Goal: Find specific page/section: Find specific page/section

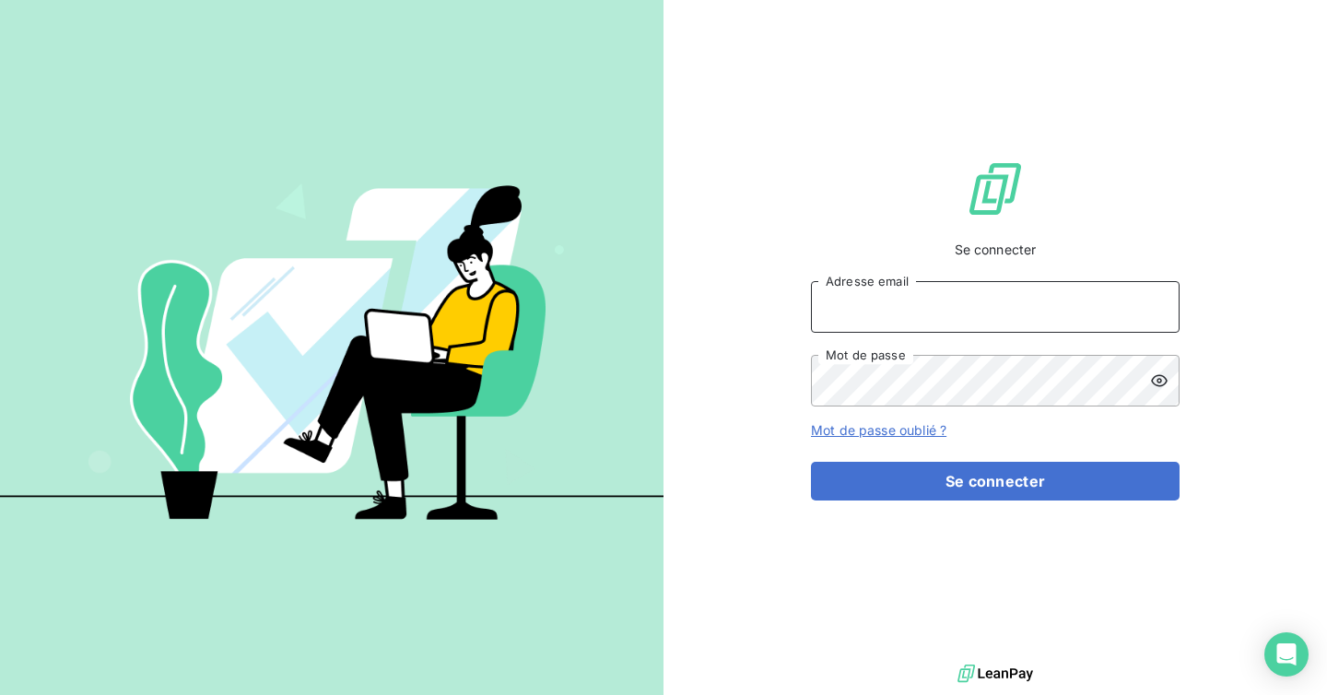
type input "[EMAIL_ADDRESS][DOMAIN_NAME]"
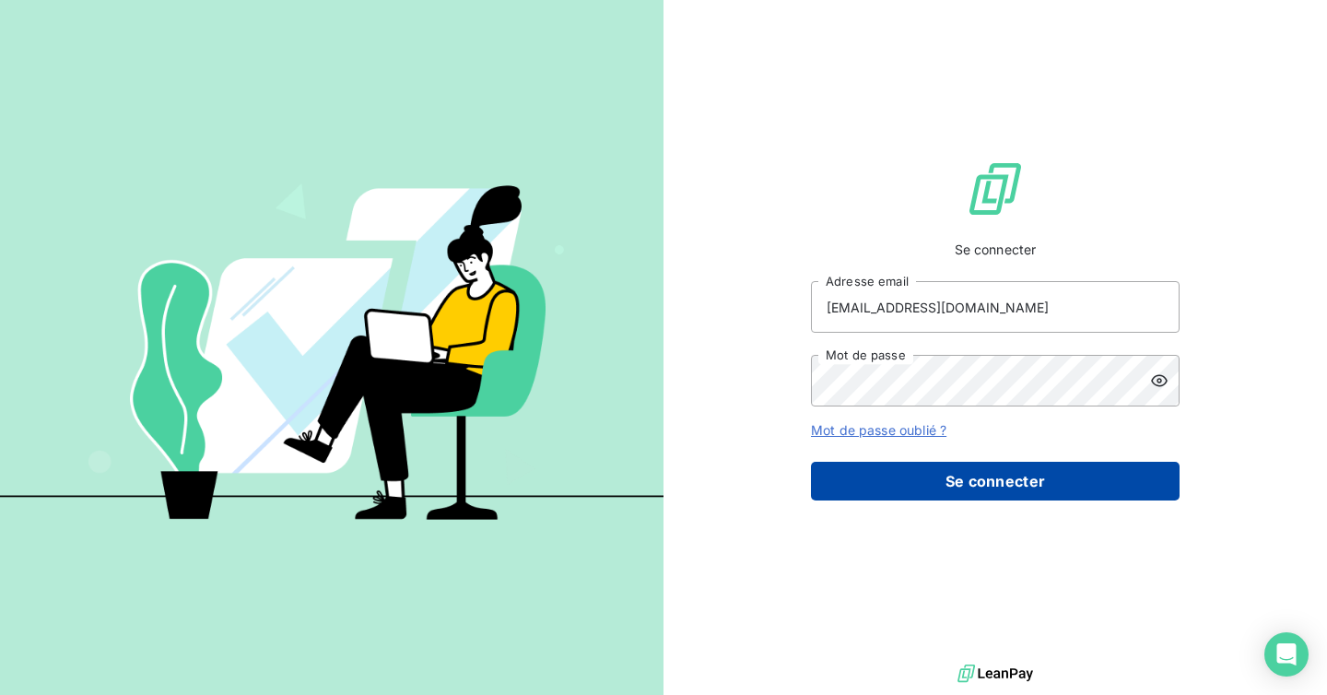
click at [992, 493] on button "Se connecter" at bounding box center [995, 481] width 369 height 39
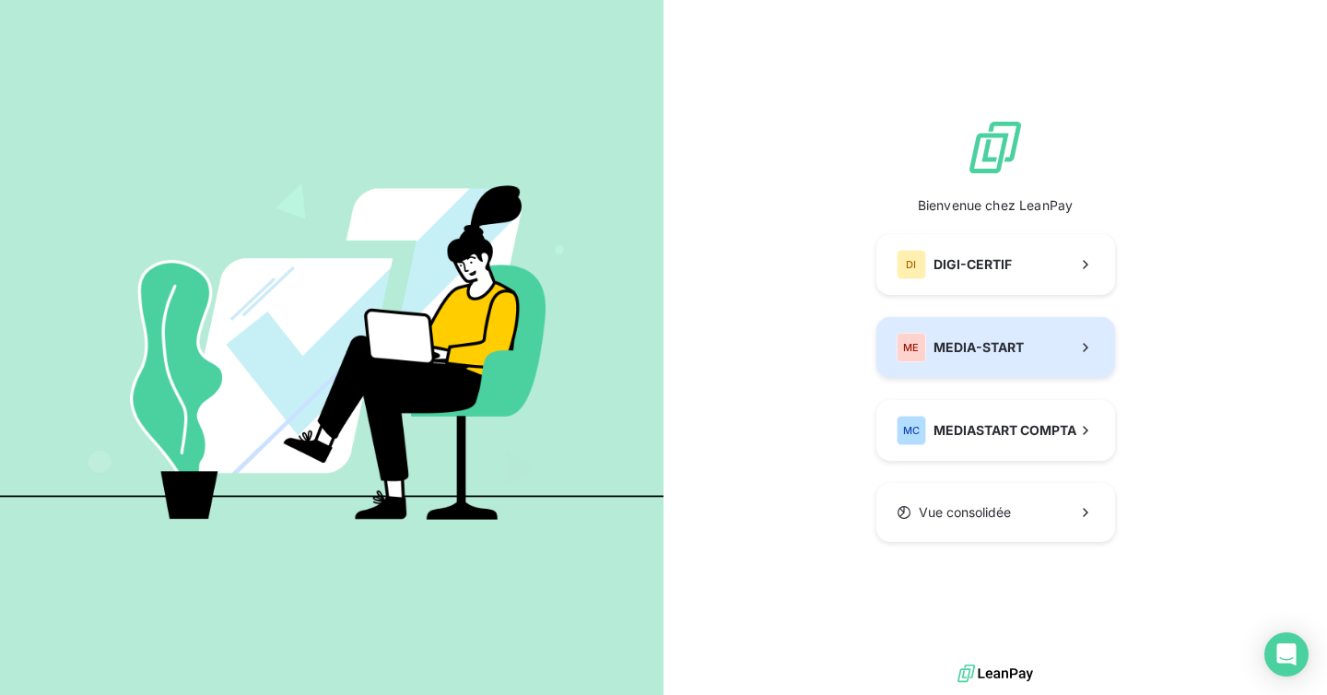
click at [934, 357] on span "MEDIA-START" at bounding box center [979, 347] width 90 height 18
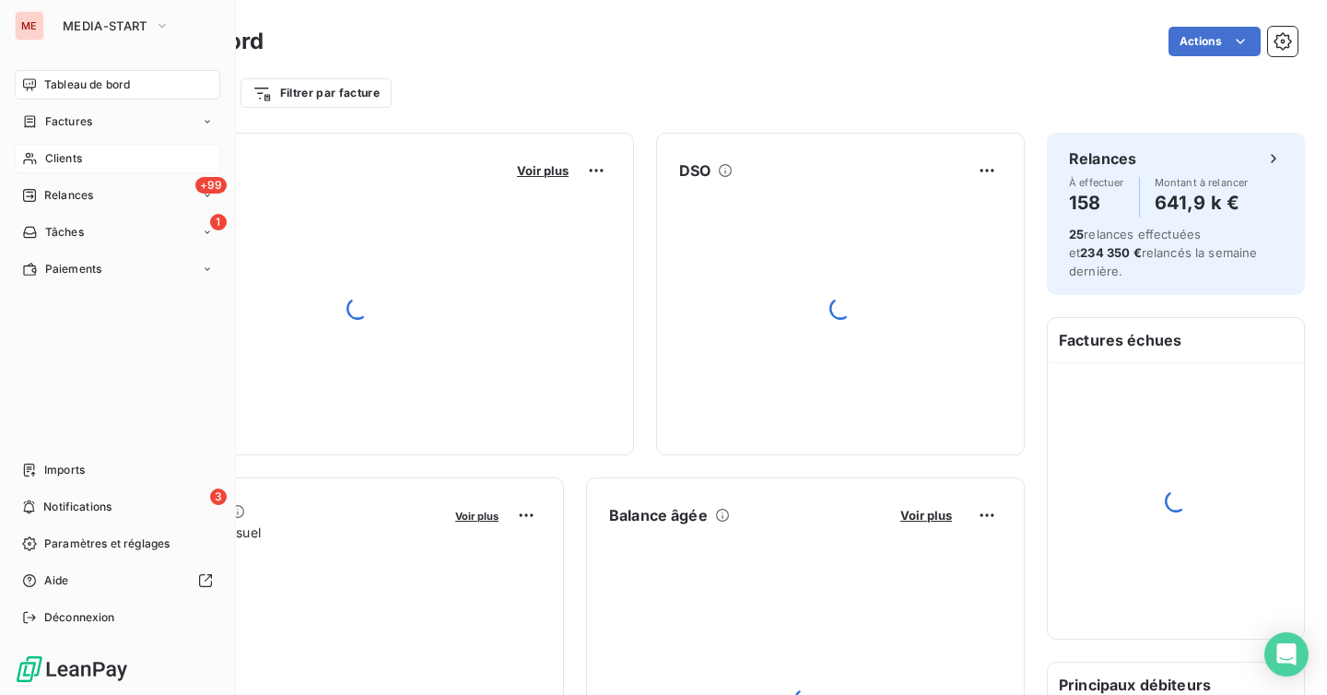
click at [89, 157] on div "Clients" at bounding box center [118, 158] width 206 height 29
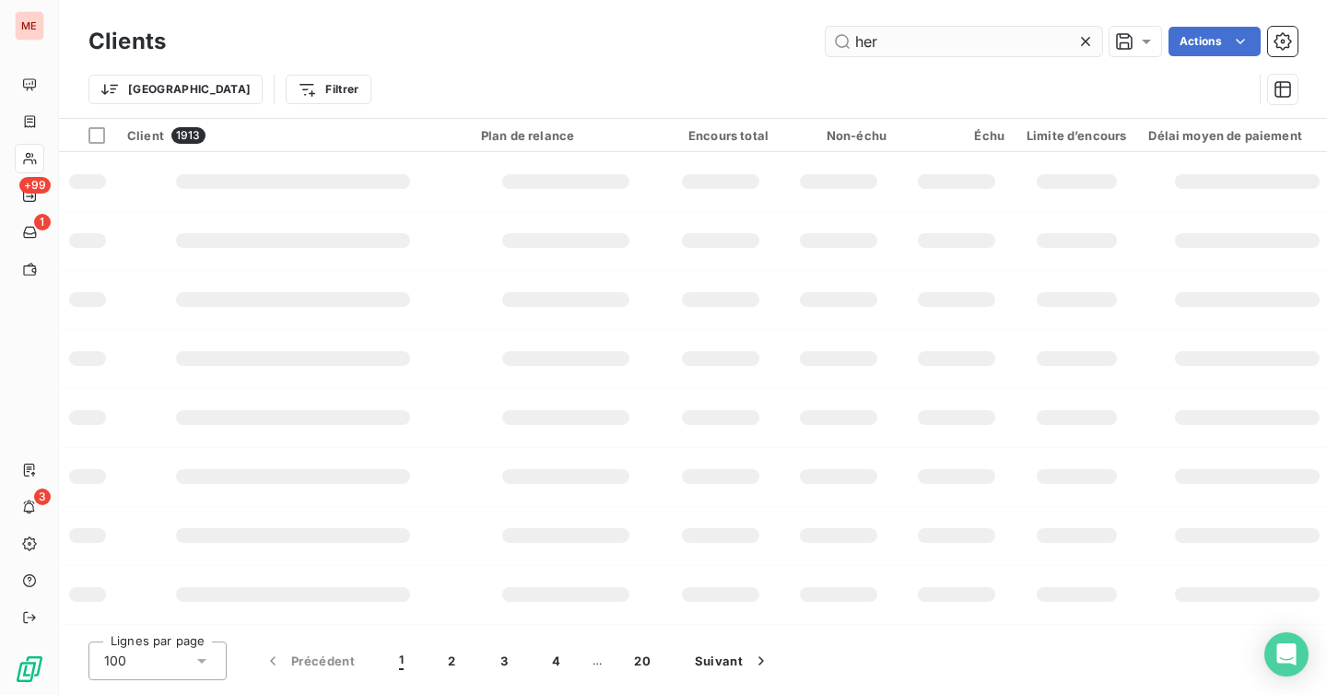
type input "herm"
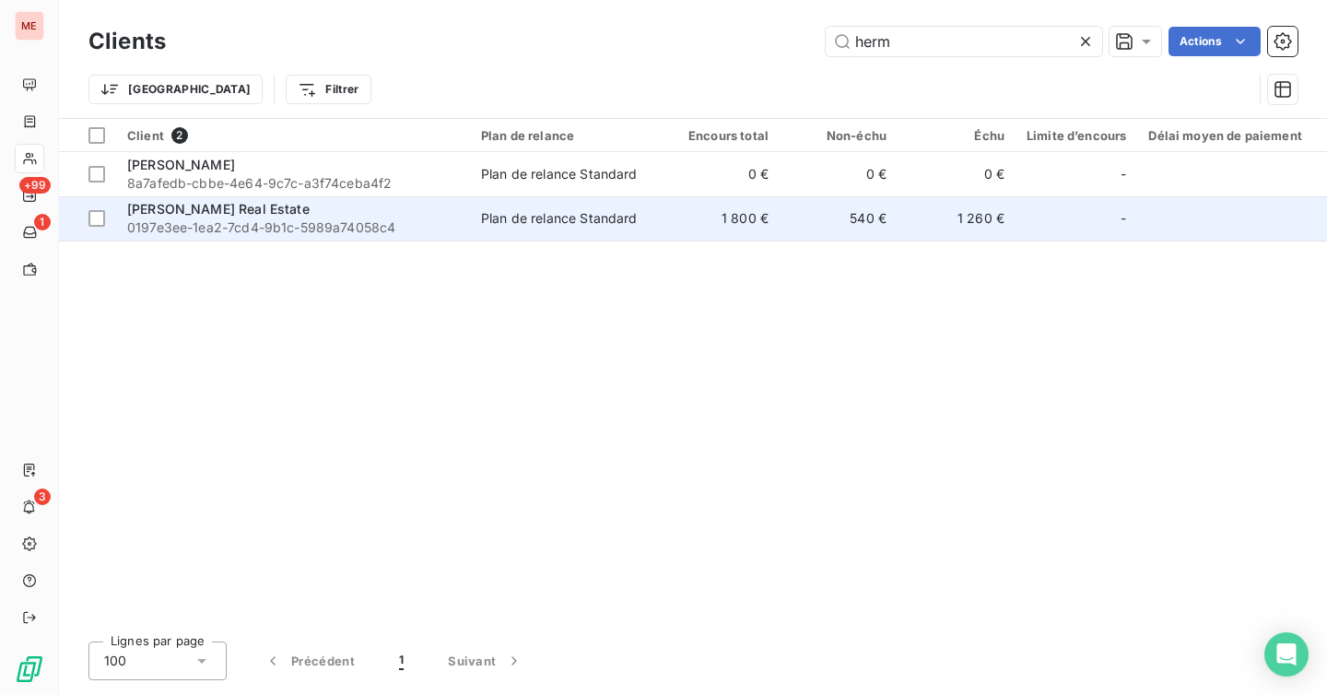
click at [318, 212] on div "Hermanns Real Estate" at bounding box center [293, 209] width 332 height 18
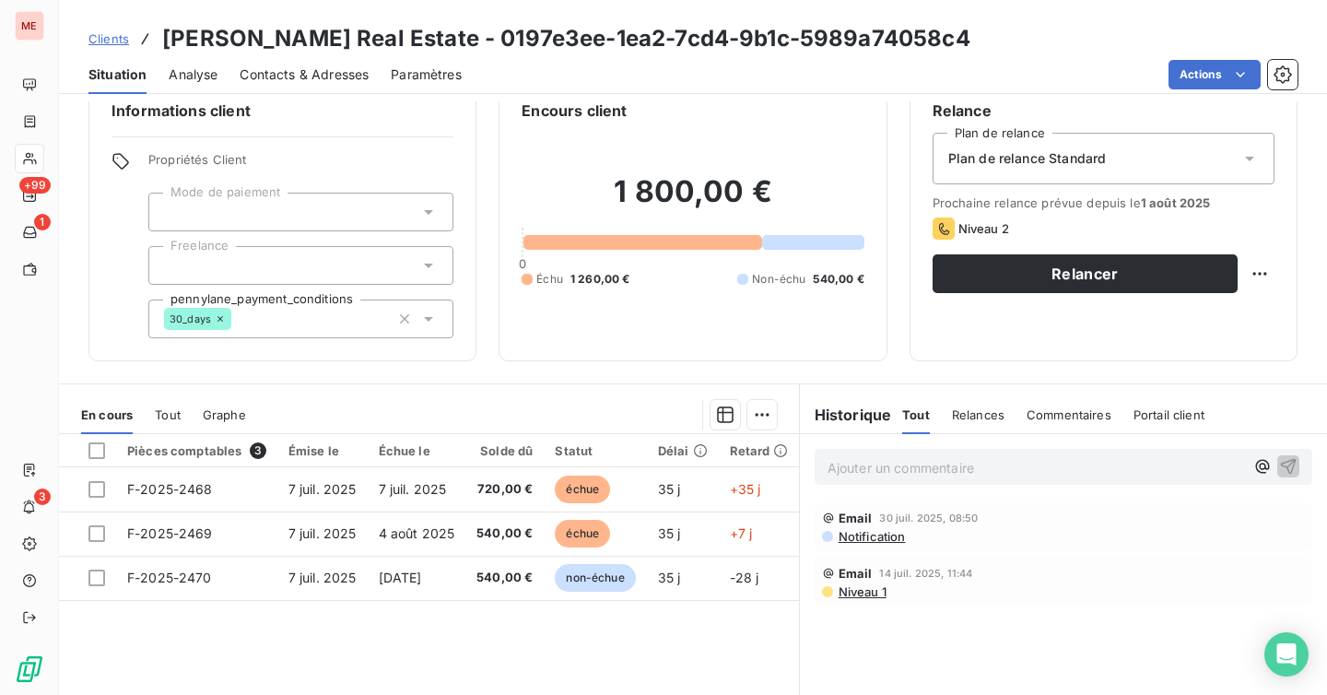
scroll to position [40, 0]
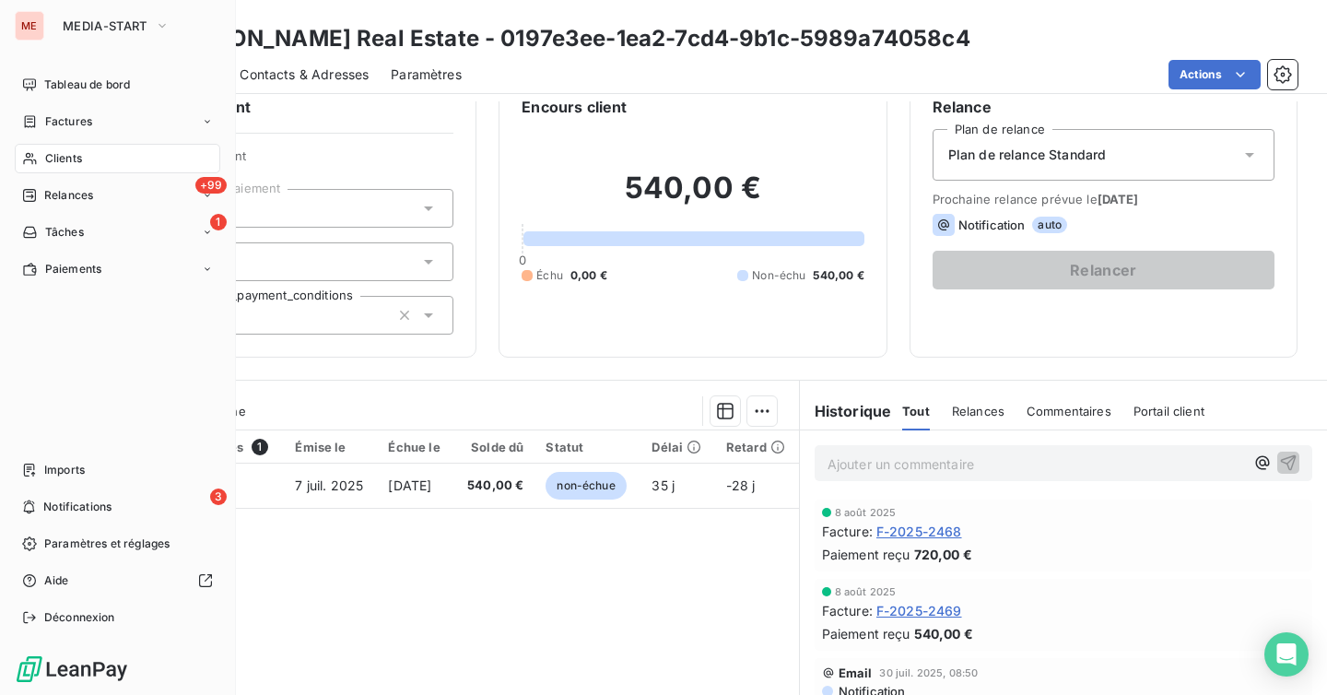
click at [34, 159] on icon at bounding box center [29, 159] width 13 height 12
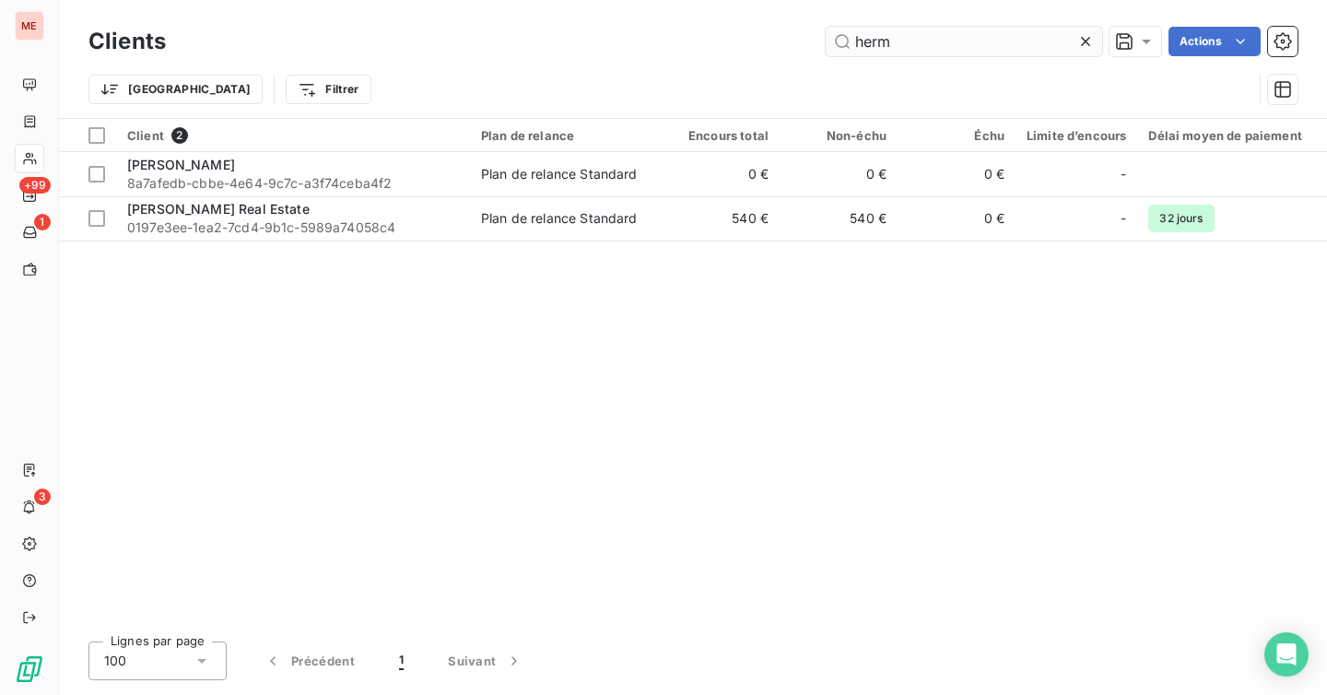
click at [1007, 53] on input "herm" at bounding box center [964, 41] width 277 height 29
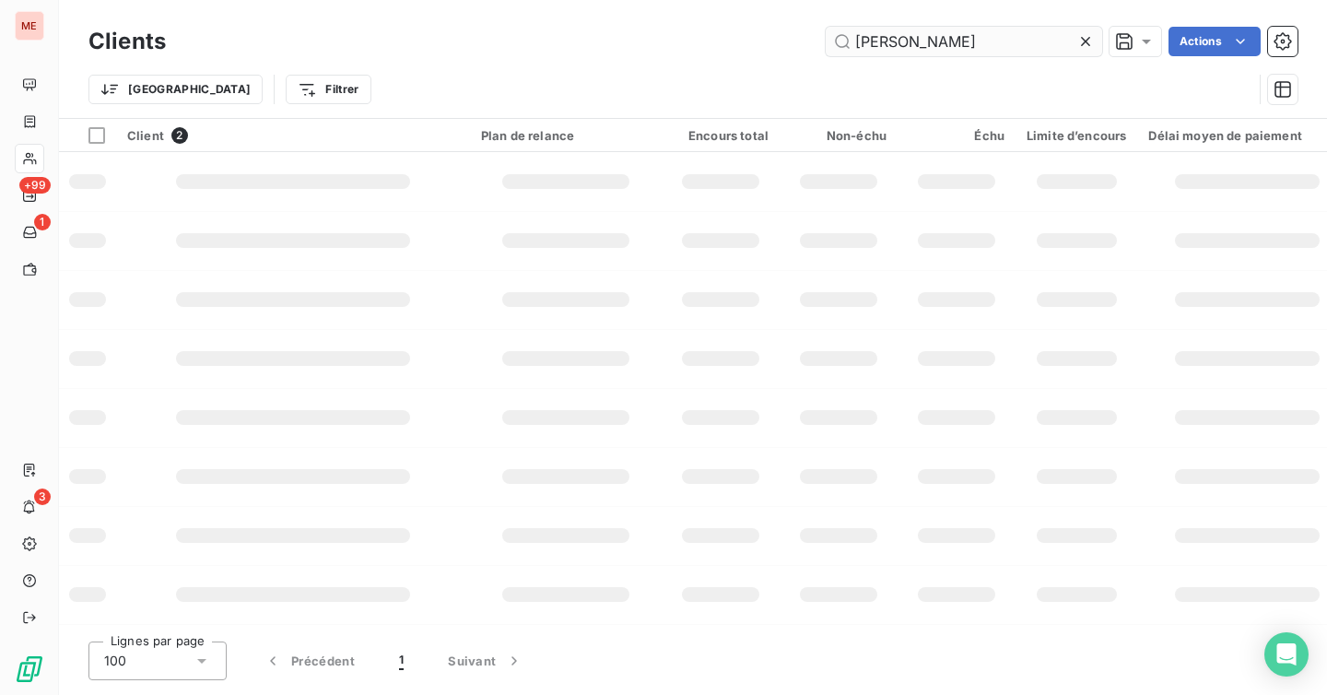
type input "jonn"
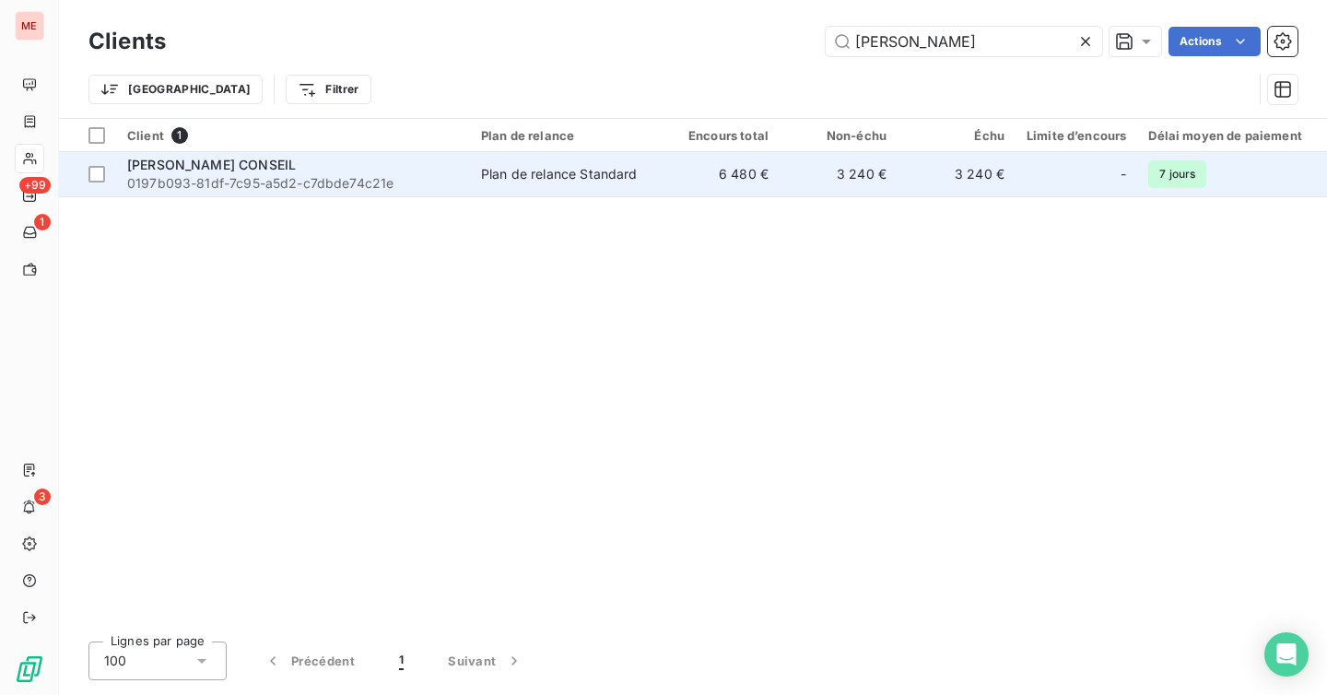
click at [451, 174] on span "0197b093-81df-7c95-a5d2-c7dbde74c21e" at bounding box center [293, 183] width 332 height 18
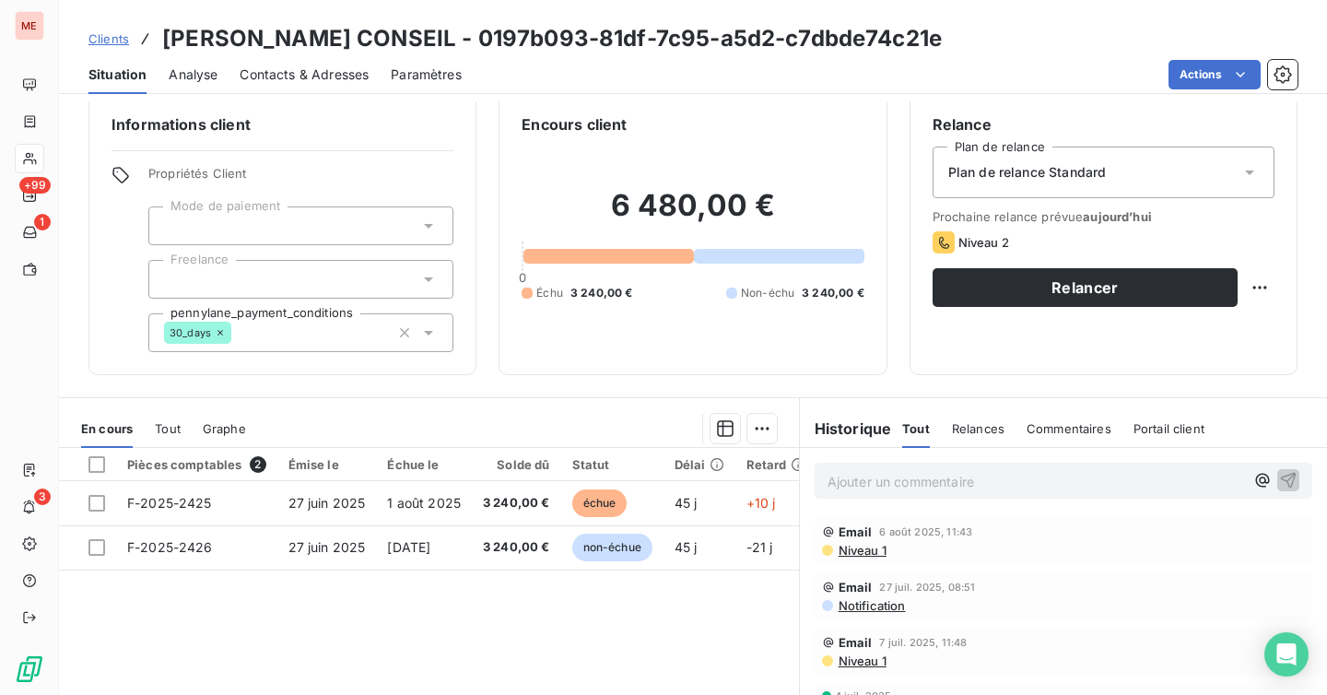
scroll to position [28, 0]
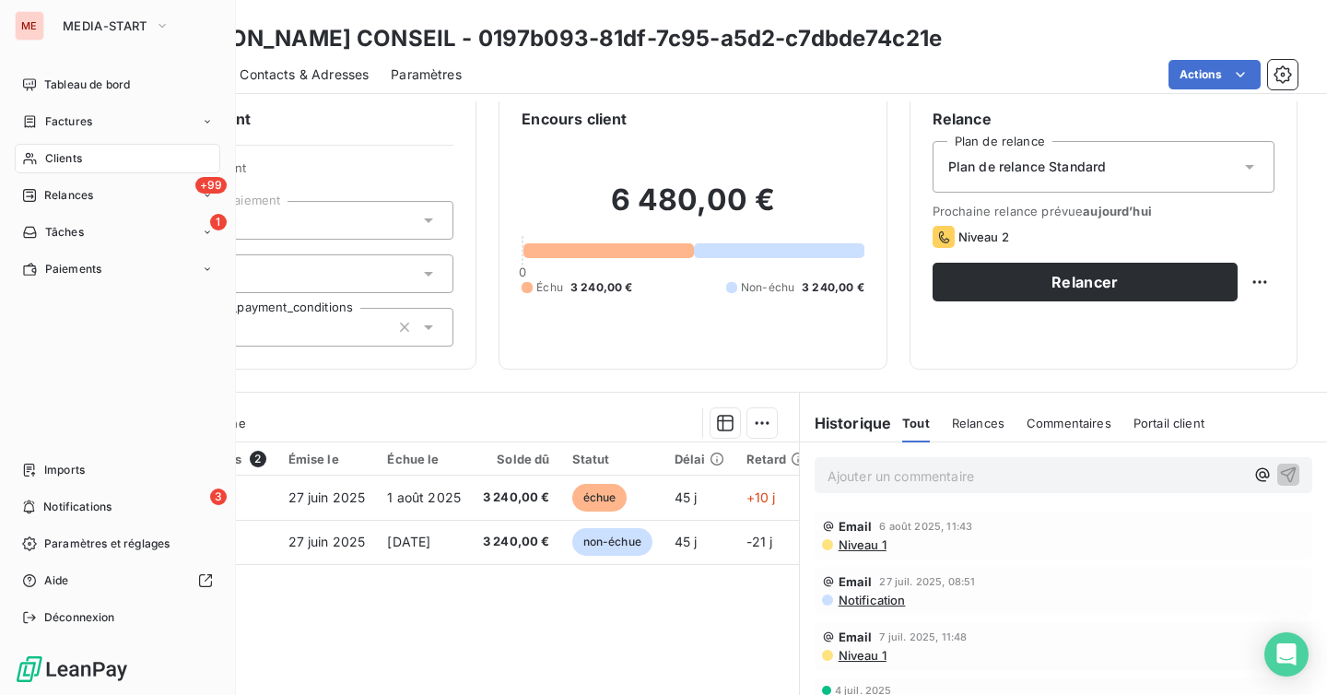
click at [41, 156] on div "Clients" at bounding box center [118, 158] width 206 height 29
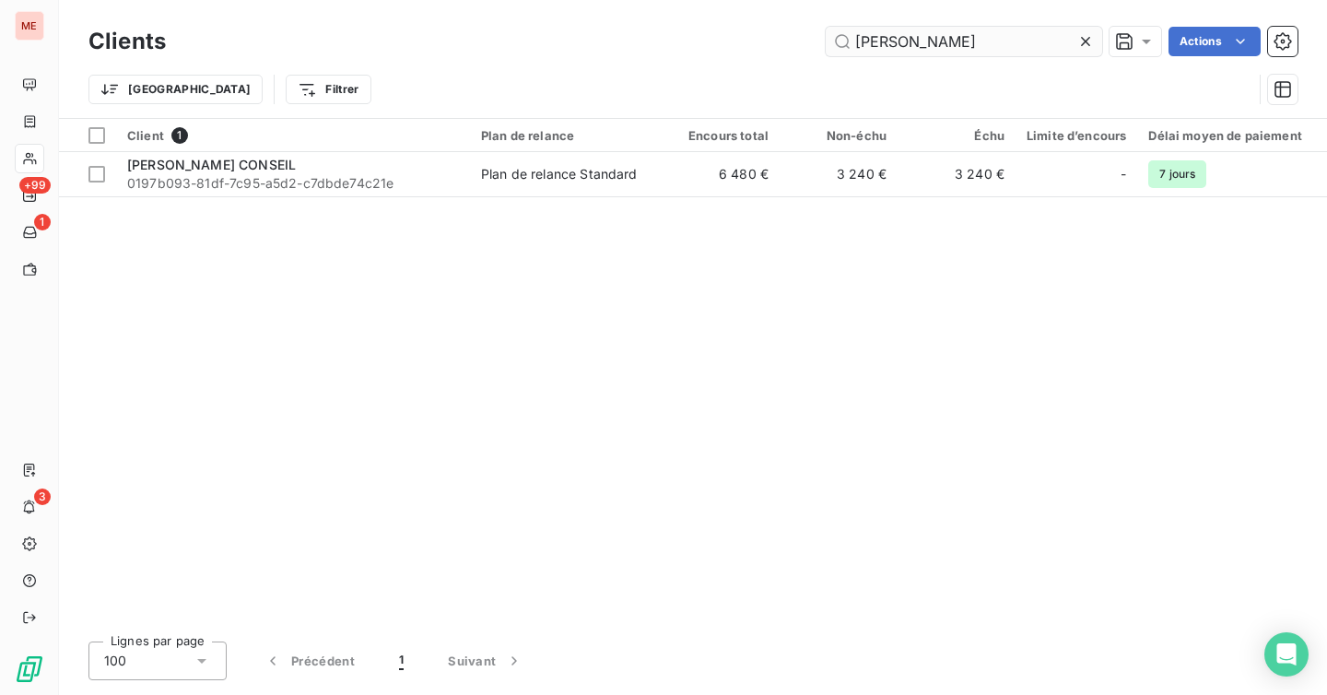
click at [1039, 49] on input "jonn" at bounding box center [964, 41] width 277 height 29
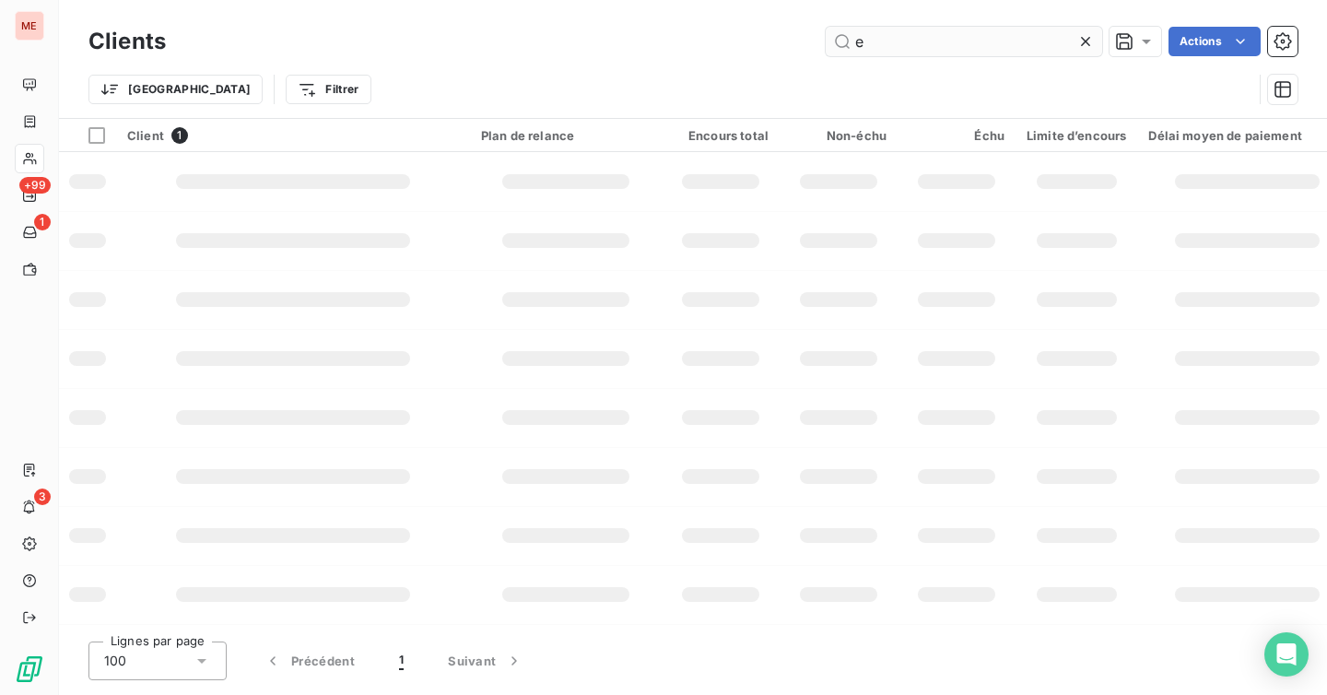
type input "ez"
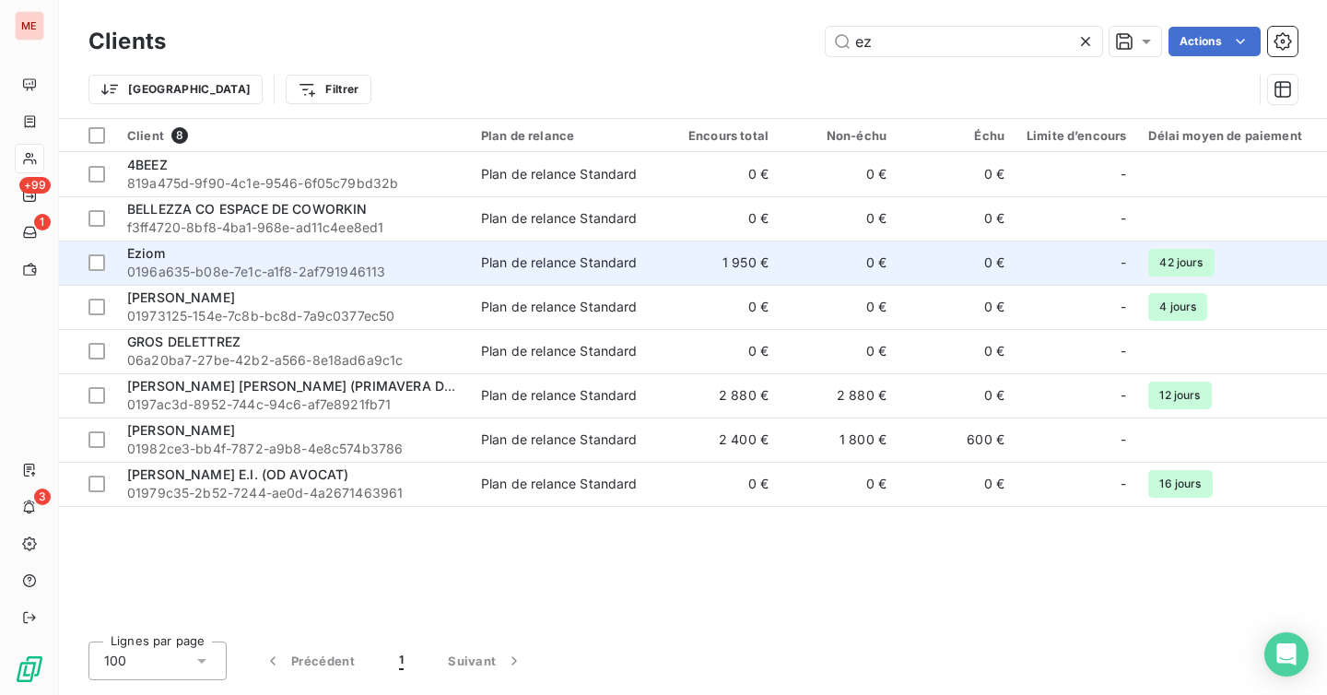
click at [346, 250] on div "Eziom" at bounding box center [293, 253] width 332 height 18
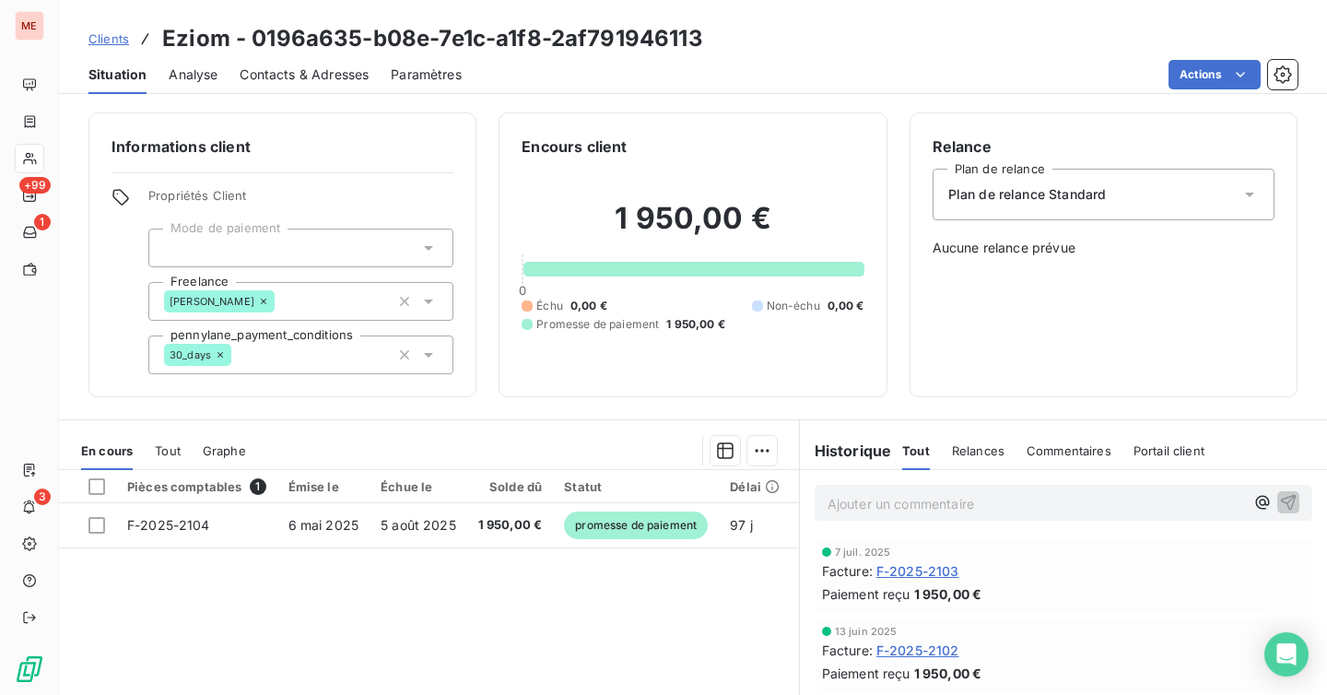
scroll to position [100, 0]
